Goal: Check status: Check status

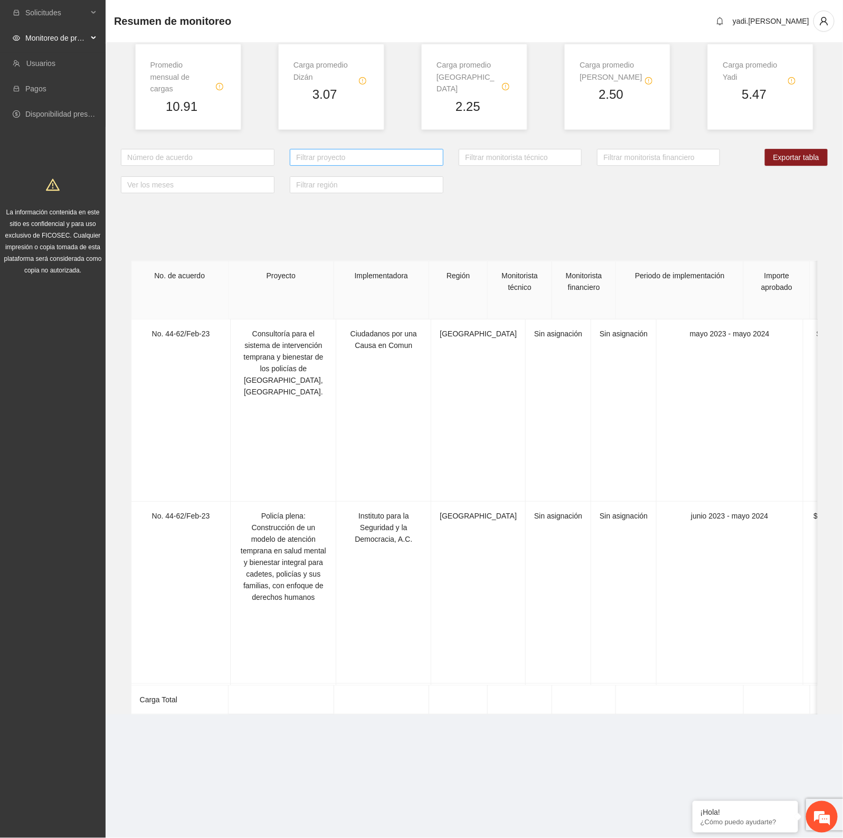
drag, startPoint x: 243, startPoint y: 148, endPoint x: 310, endPoint y: 146, distance: 67.1
click at [243, 151] on div at bounding box center [198, 157] width 148 height 13
click at [407, 151] on div at bounding box center [366, 157] width 148 height 13
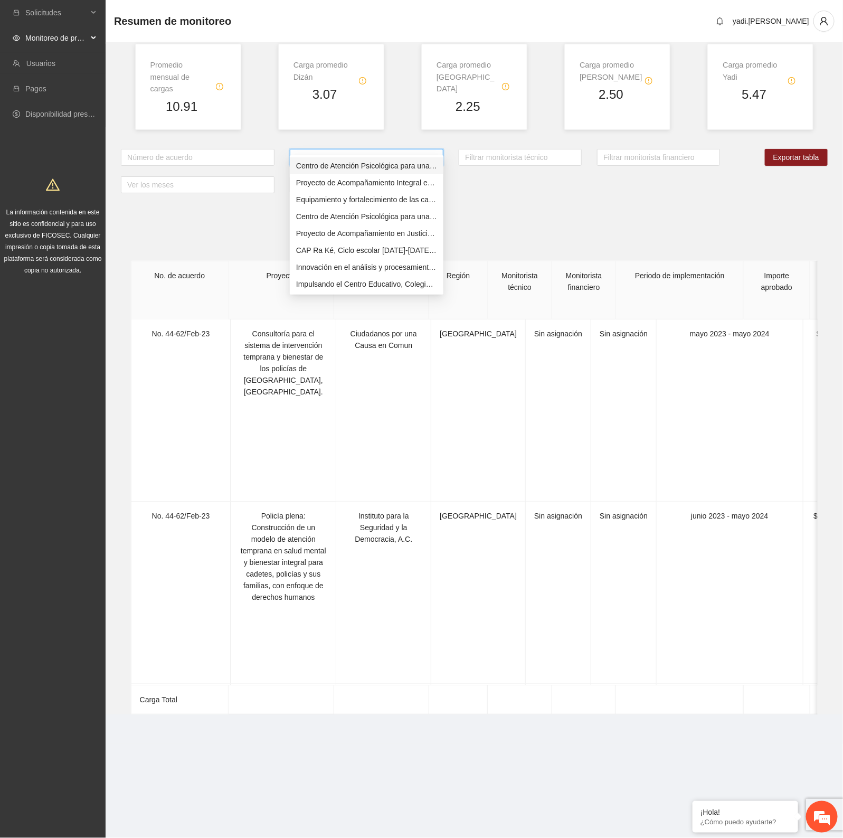
type input "***"
click at [405, 196] on div "CAP Ra Ké, Ciclo escolar [DATE]-[DATE], Año 6" at bounding box center [366, 200] width 141 height 12
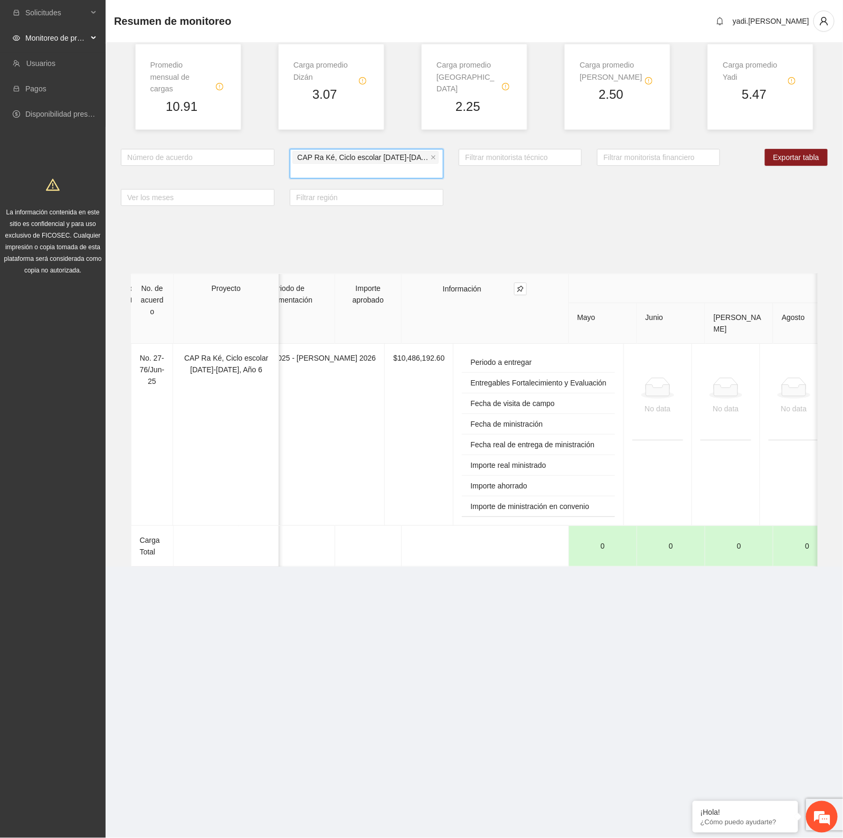
scroll to position [0, 660]
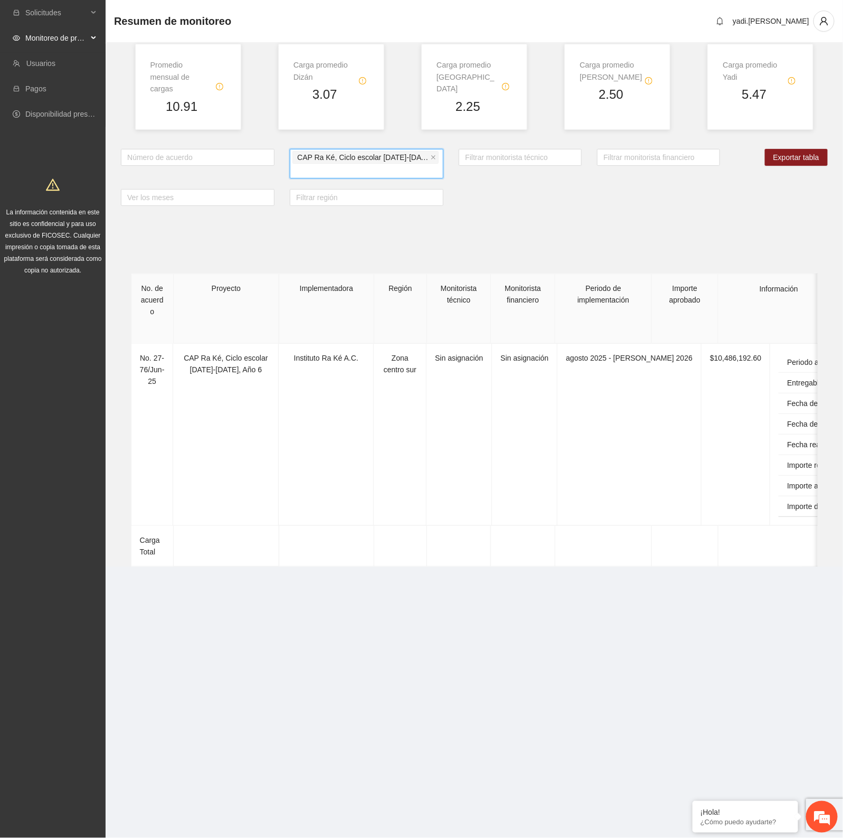
click at [40, 36] on span "Monitoreo de proyectos" at bounding box center [56, 37] width 62 height 21
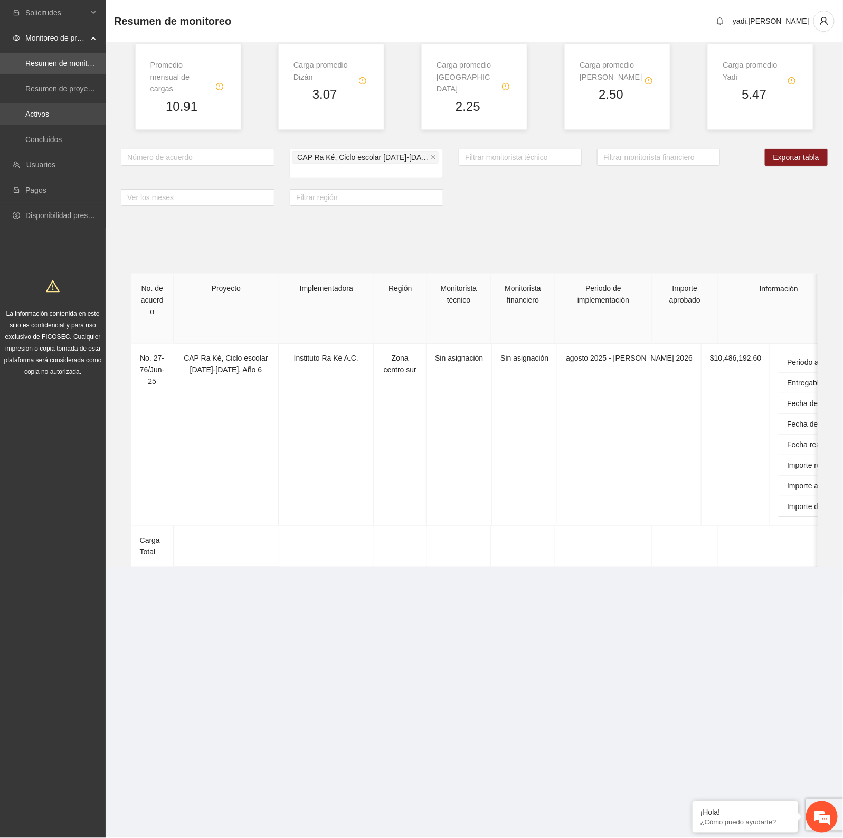
click at [41, 112] on link "Activos" at bounding box center [37, 114] width 24 height 8
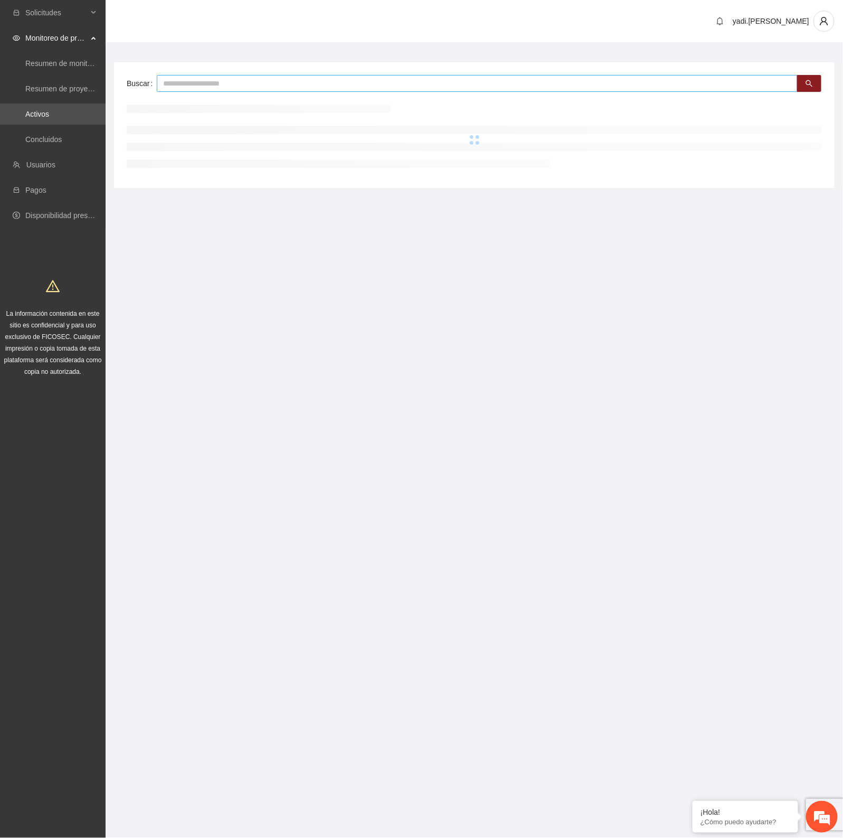
click at [202, 85] on input "text" at bounding box center [477, 83] width 641 height 17
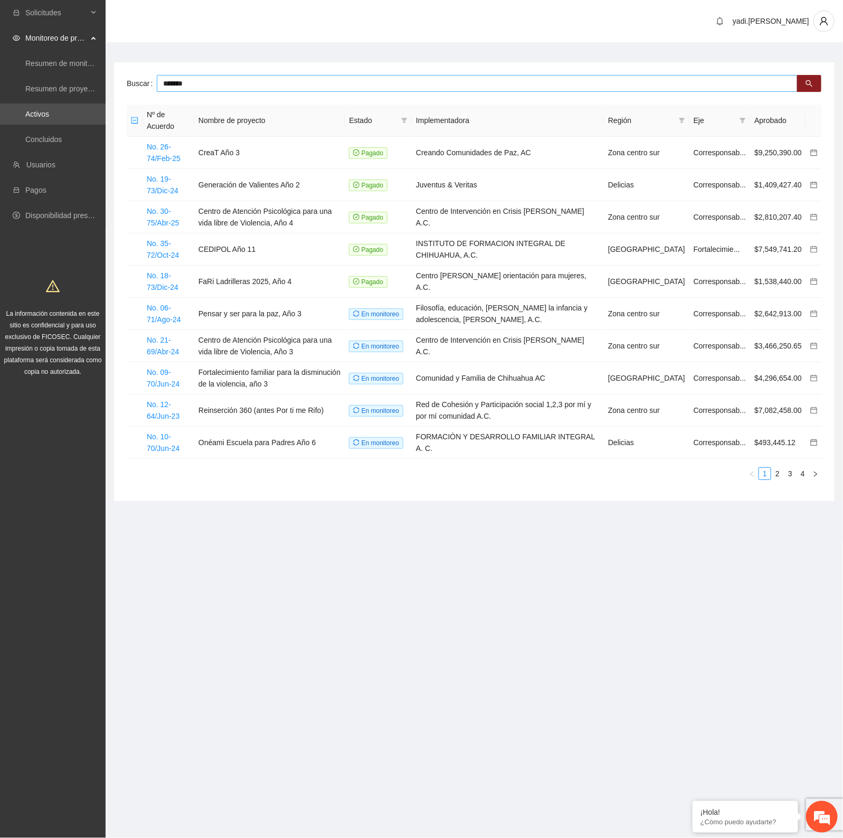
type input "*******"
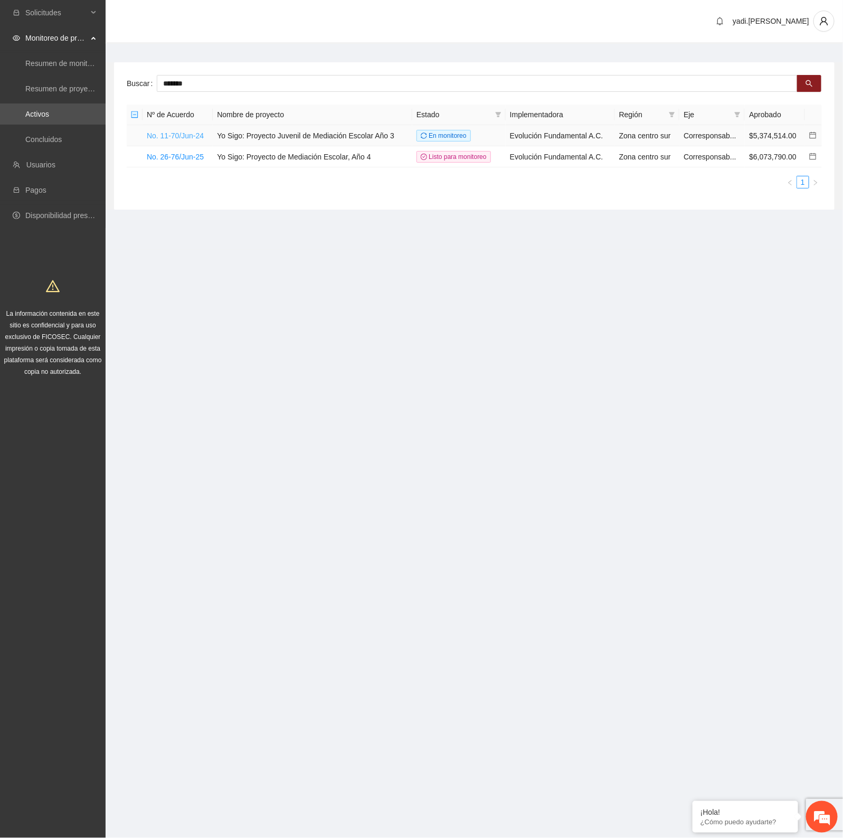
click at [186, 133] on link "No. 11-70/Jun-24" at bounding box center [175, 135] width 57 height 8
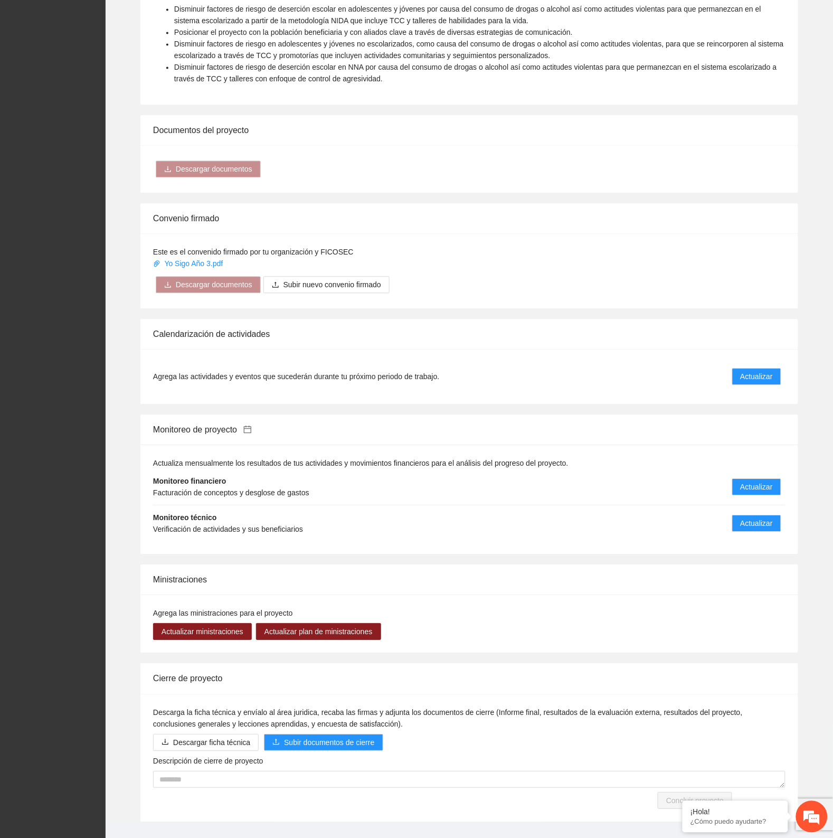
scroll to position [631, 0]
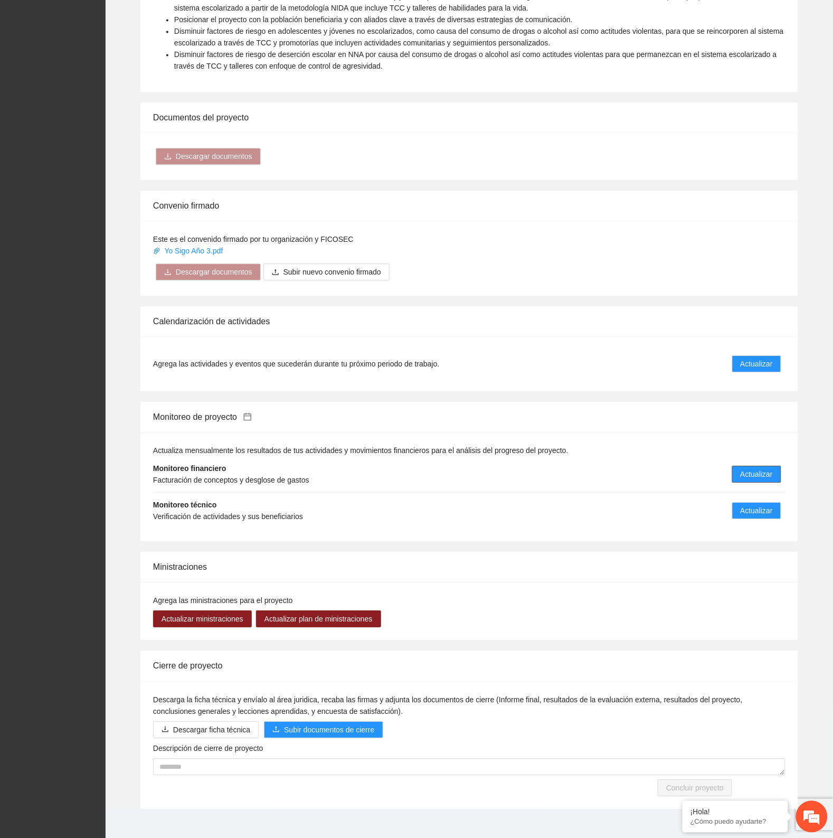
click at [767, 466] on button "Actualizar" at bounding box center [756, 474] width 49 height 17
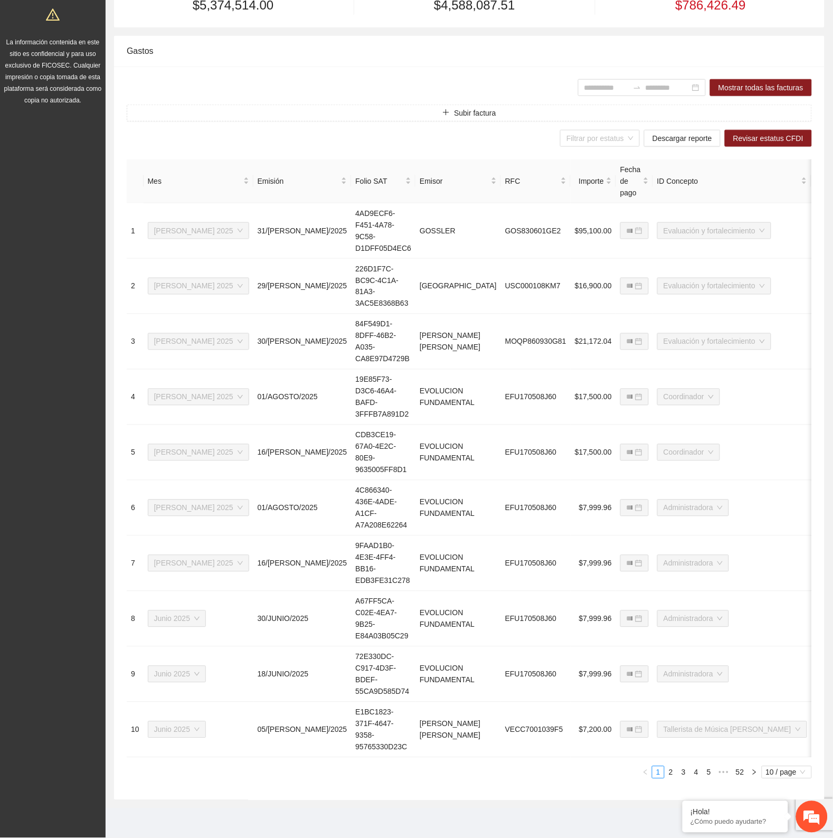
scroll to position [282, 0]
click at [732, 819] on p "¿Cómo puedo ayudarte?" at bounding box center [736, 822] width 90 height 8
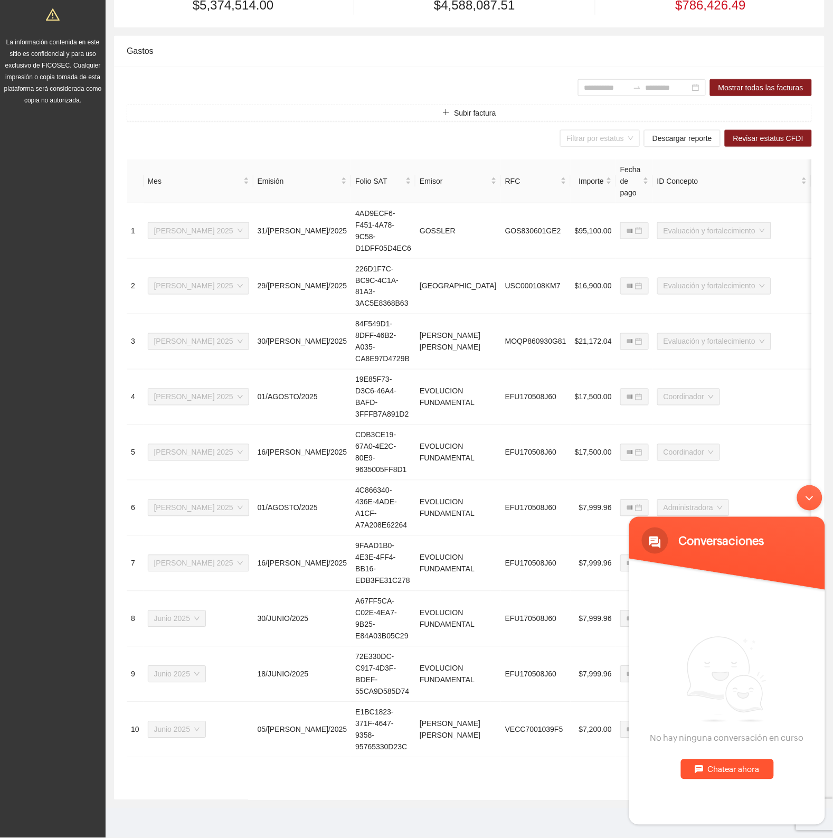
click at [708, 768] on div "Chatear ahora" at bounding box center [726, 769] width 93 height 20
type textarea "*"
